Goal: Download file/media

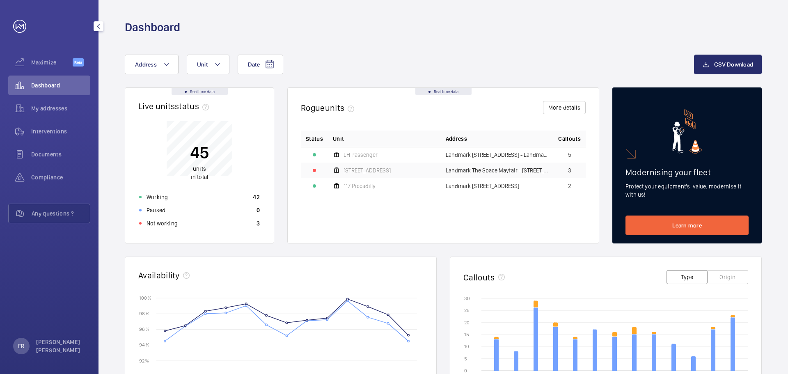
click at [97, 26] on mat-icon "button" at bounding box center [99, 26] width 10 height 7
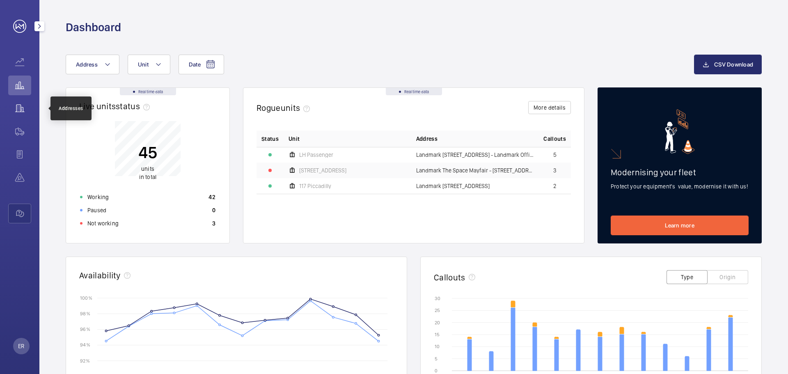
click at [15, 112] on wm-front-icon-button at bounding box center [19, 109] width 23 height 20
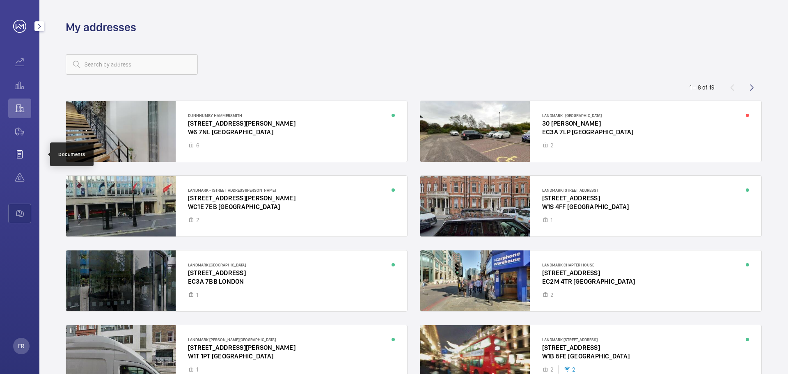
click at [18, 159] on wm-front-icon-button at bounding box center [19, 155] width 23 height 20
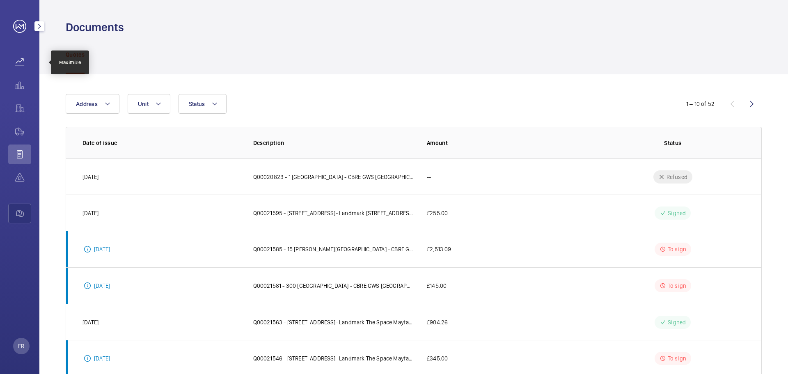
click at [20, 59] on wm-front-icon-button at bounding box center [19, 63] width 23 height 20
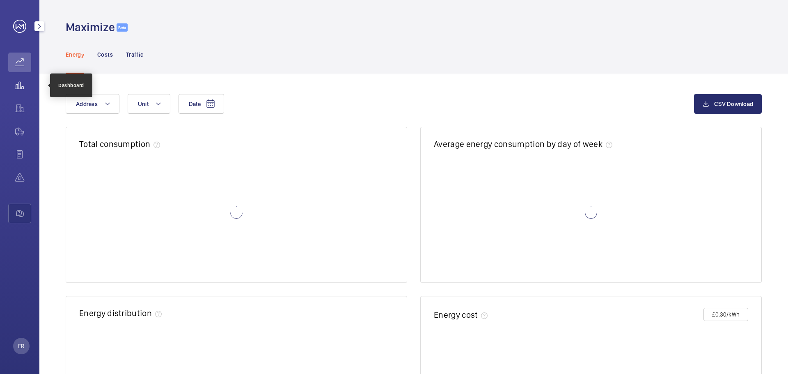
click at [22, 85] on wm-front-icon-button at bounding box center [19, 86] width 23 height 20
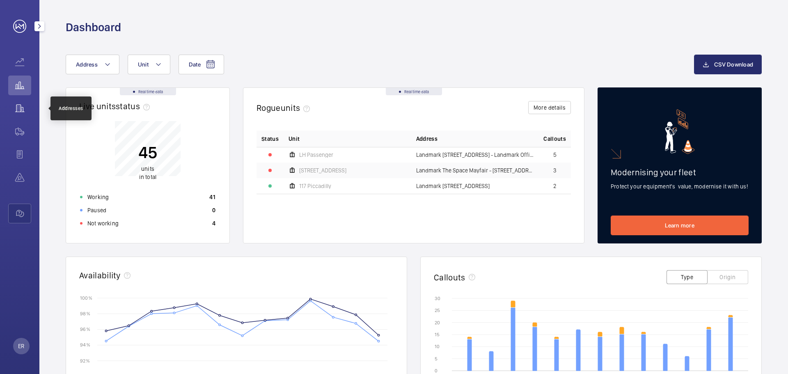
click at [25, 105] on wm-front-icon-button at bounding box center [19, 109] width 23 height 20
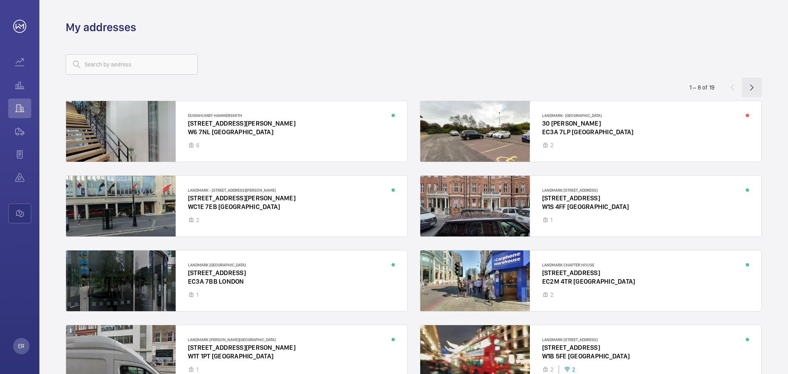
click at [758, 85] on wm-front-icon-button at bounding box center [752, 88] width 20 height 20
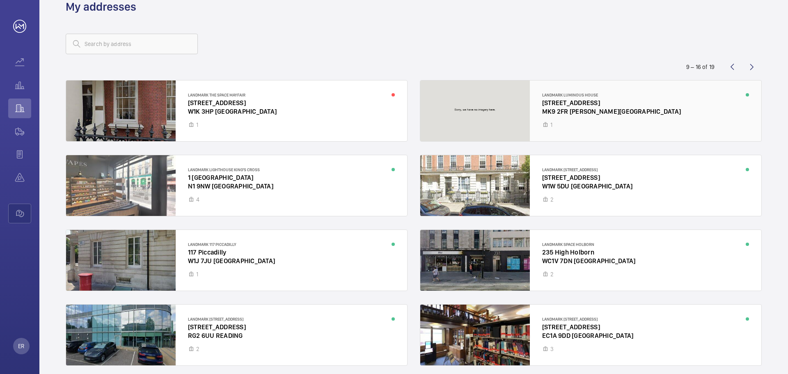
scroll to position [41, 0]
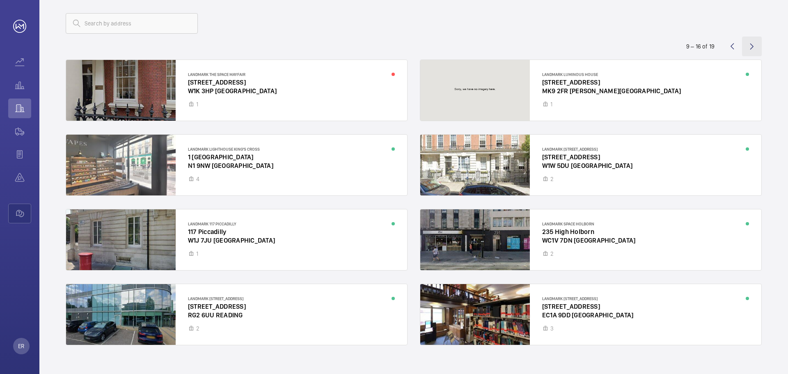
click at [753, 44] on wm-front-icon-button at bounding box center [752, 47] width 20 height 20
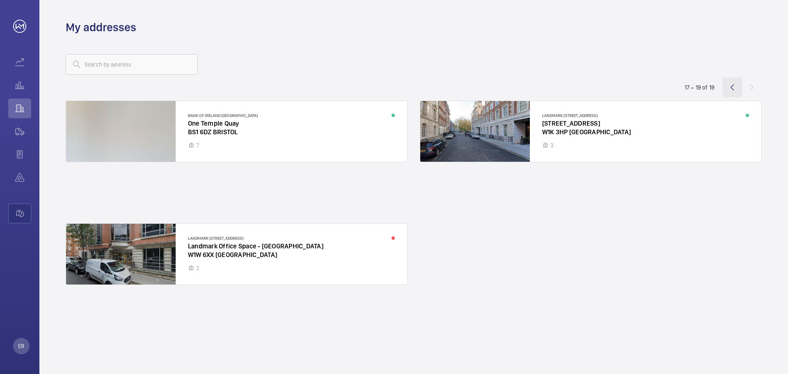
click at [723, 87] on wm-front-icon-button at bounding box center [733, 88] width 20 height 20
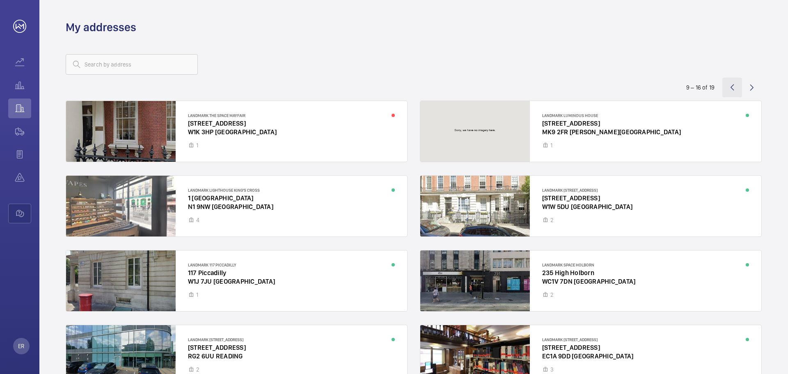
click at [729, 86] on wm-front-icon-button at bounding box center [733, 88] width 20 height 20
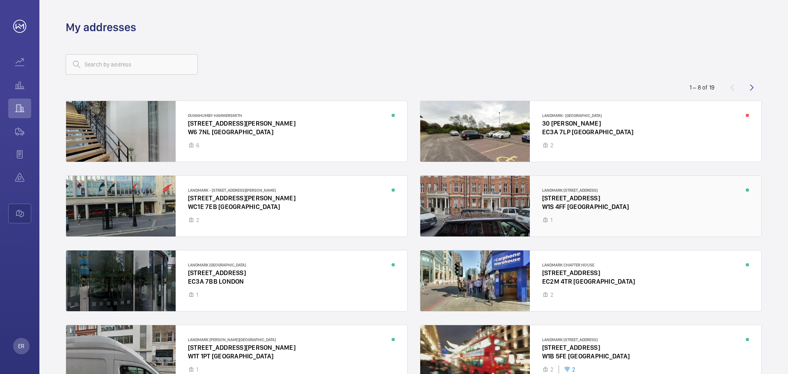
click at [584, 196] on div at bounding box center [591, 206] width 341 height 61
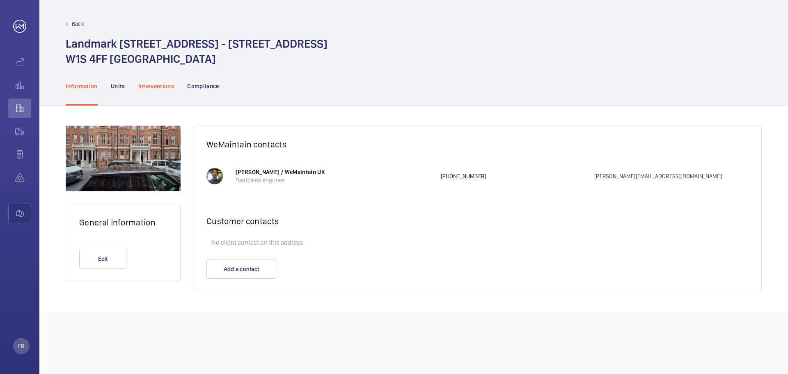
click at [154, 87] on p "Interventions" at bounding box center [156, 86] width 36 height 8
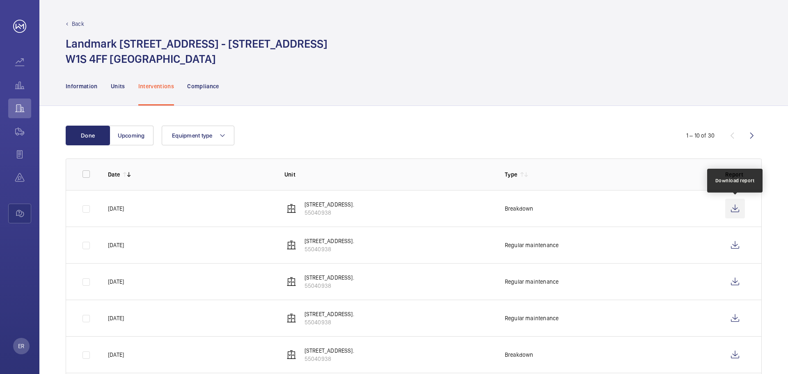
click at [739, 207] on wm-front-icon-button at bounding box center [736, 209] width 20 height 20
click at [74, 23] on p "Back" at bounding box center [78, 24] width 12 height 8
